Goal: Information Seeking & Learning: Learn about a topic

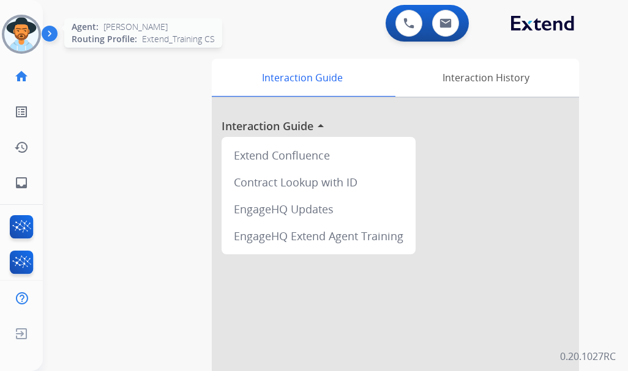
click at [32, 31] on img at bounding box center [21, 34] width 34 height 34
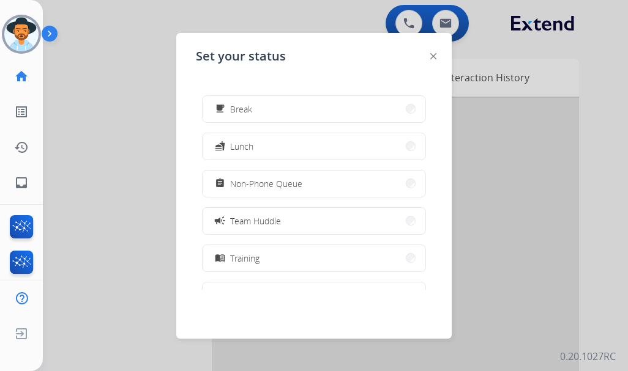
scroll to position [122, 0]
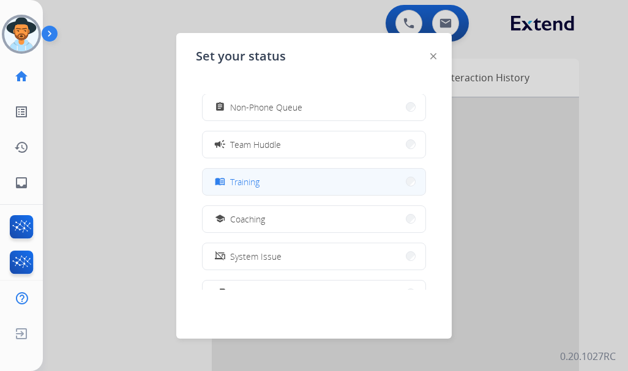
click at [262, 188] on button "menu_book Training" at bounding box center [313, 182] width 223 height 26
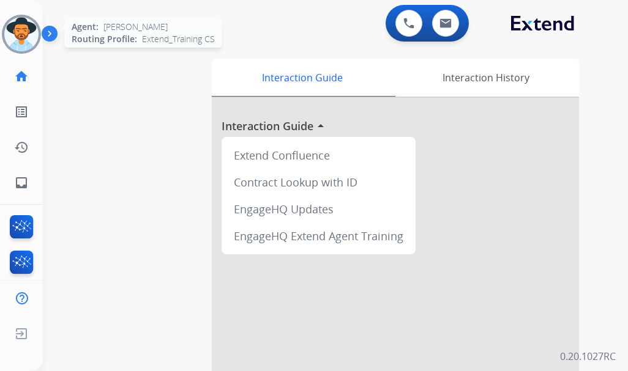
click at [18, 37] on img at bounding box center [21, 34] width 34 height 34
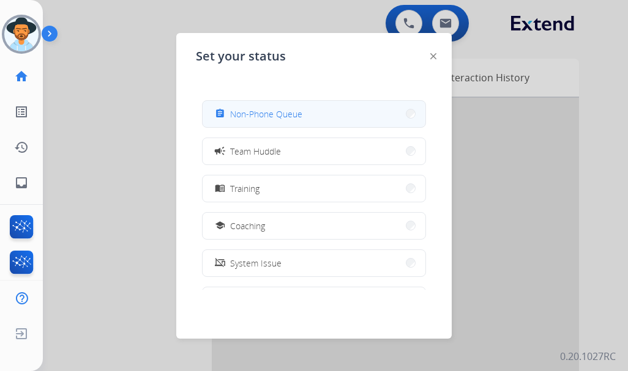
scroll to position [184, 0]
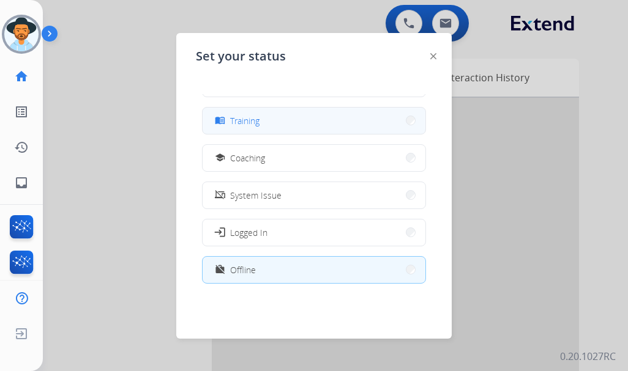
click at [288, 120] on button "menu_book Training" at bounding box center [313, 121] width 223 height 26
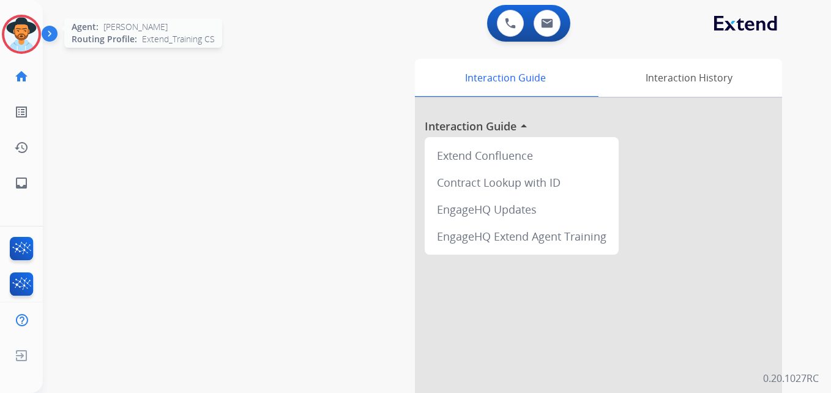
click at [40, 38] on div at bounding box center [21, 34] width 39 height 39
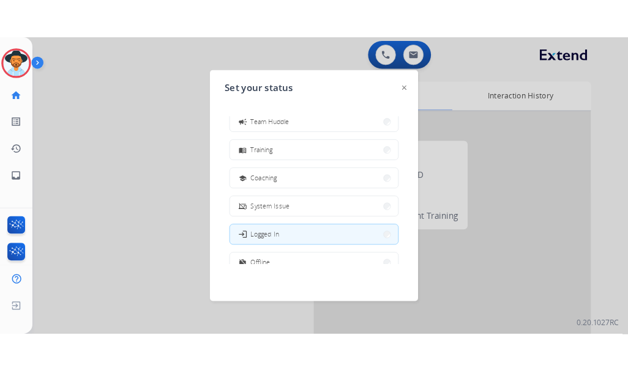
scroll to position [184, 0]
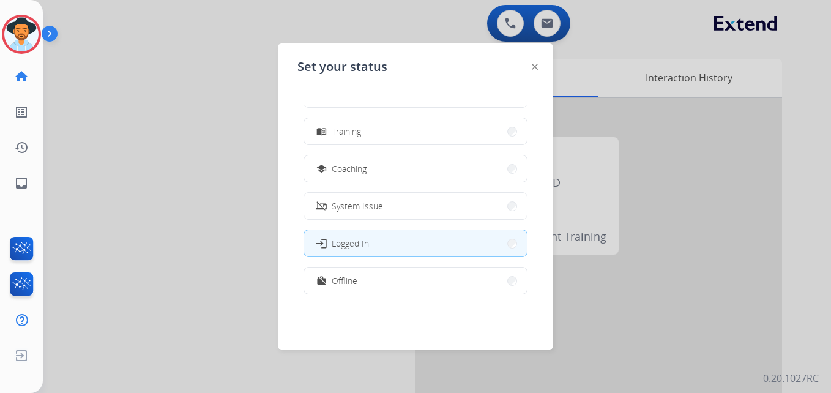
click at [366, 138] on button "menu_book Training" at bounding box center [415, 131] width 223 height 26
